Goal: Task Accomplishment & Management: Manage account settings

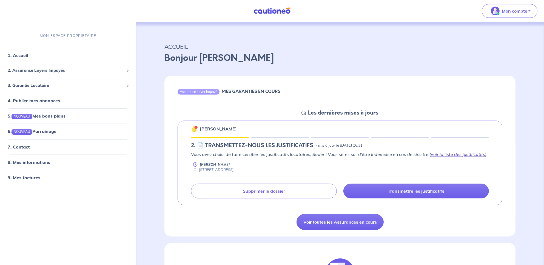
click at [455, 154] on link "voir la liste des justificatifs" at bounding box center [458, 154] width 54 height 5
click at [330, 220] on link "Voir toutes les Assurances en cours" at bounding box center [339, 222] width 87 height 16
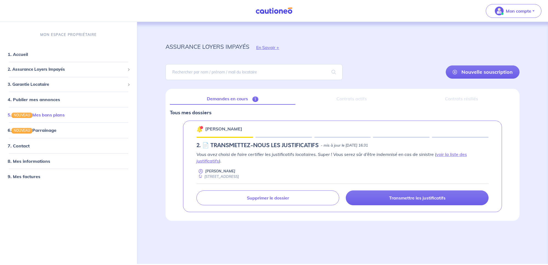
click at [45, 116] on link "5. NOUVEAU Mes bons plans" at bounding box center [36, 114] width 57 height 5
click at [49, 100] on link "4. Publier mes annonces" at bounding box center [33, 99] width 51 height 5
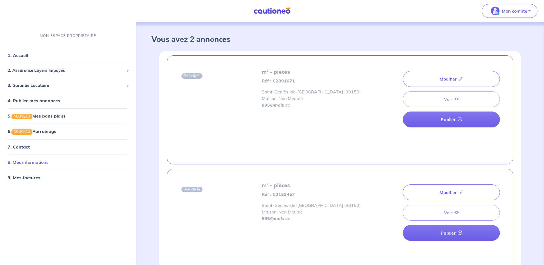
click at [28, 163] on link "8. Mes informations" at bounding box center [28, 161] width 41 height 5
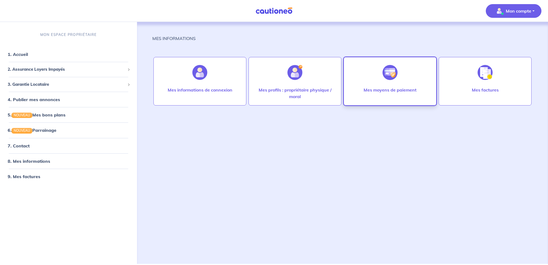
click at [386, 93] on div "Mes moyens de paiement" at bounding box center [390, 96] width 62 height 18
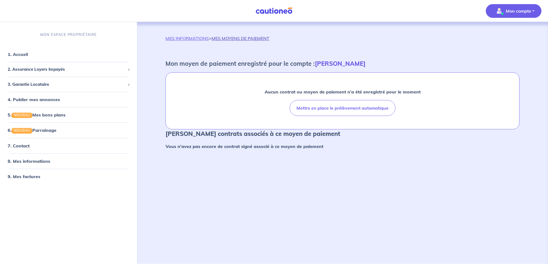
click at [246, 37] on link "MES MOYENS DE PAIEMENT" at bounding box center [241, 38] width 58 height 5
click at [194, 39] on link "MES INFORMATIONS" at bounding box center [187, 38] width 43 height 5
